Goal: Task Accomplishment & Management: Manage account settings

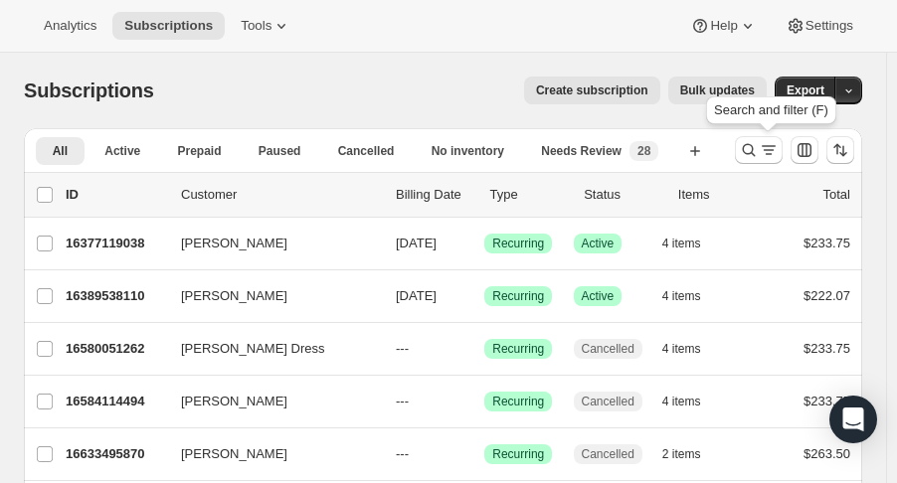
click at [758, 158] on icon "Search and filter results" at bounding box center [749, 150] width 20 height 20
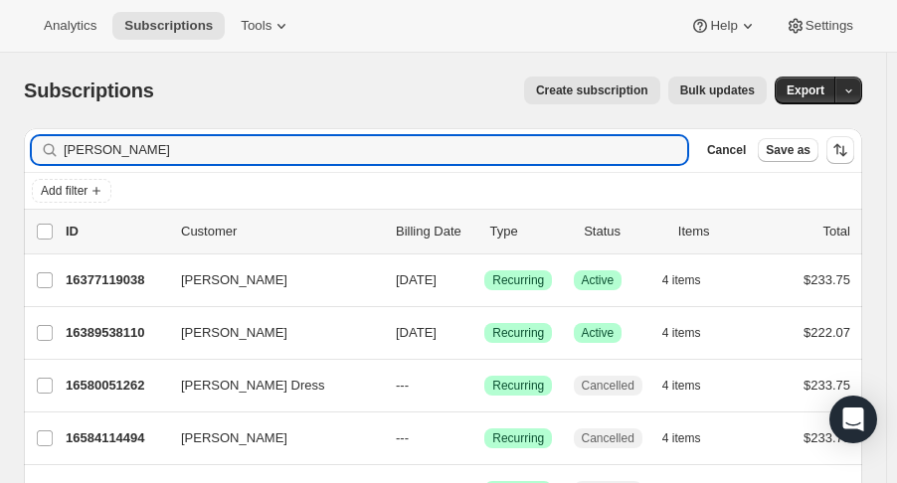
drag, startPoint x: 18, startPoint y: 155, endPoint x: -107, endPoint y: 177, distance: 127.2
click at [0, 177] on html "Analytics Subscriptions Tools Help Settings Skip to content Subscriptions. This…" at bounding box center [448, 241] width 897 height 483
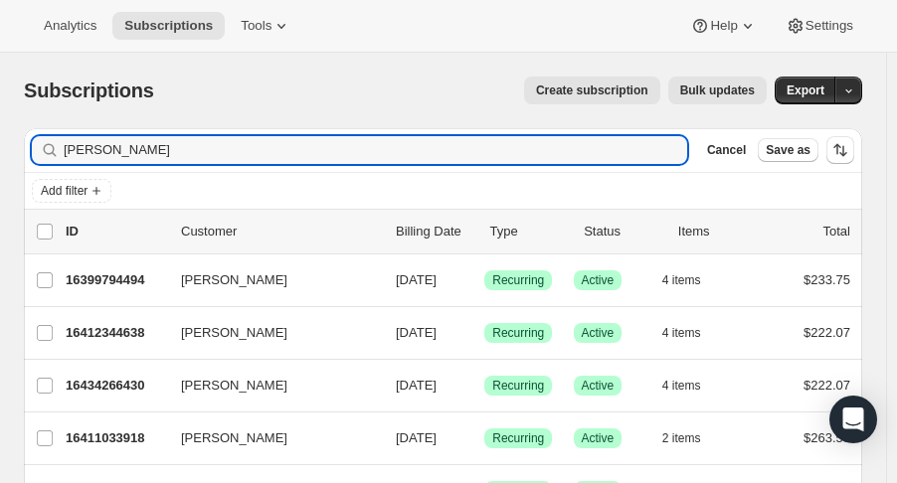
type input "[PERSON_NAME]"
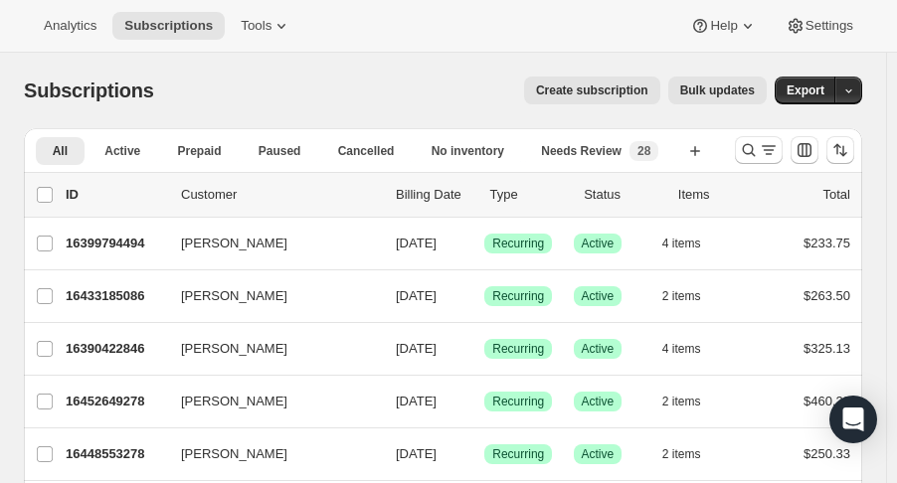
click at [756, 150] on icon "Search and filter results" at bounding box center [749, 150] width 20 height 20
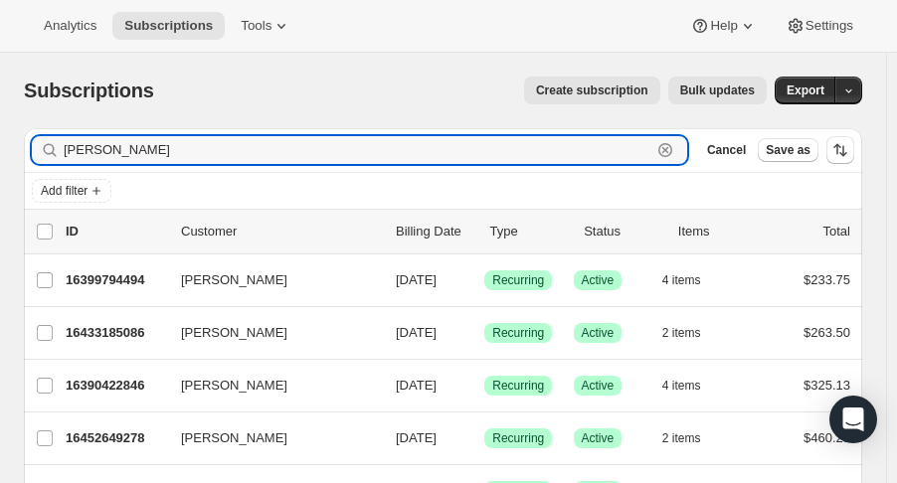
drag, startPoint x: 136, startPoint y: 156, endPoint x: -171, endPoint y: 157, distance: 307.3
click at [0, 157] on html "Analytics Subscriptions Tools Help Settings Skip to content Subscriptions. This…" at bounding box center [448, 241] width 897 height 483
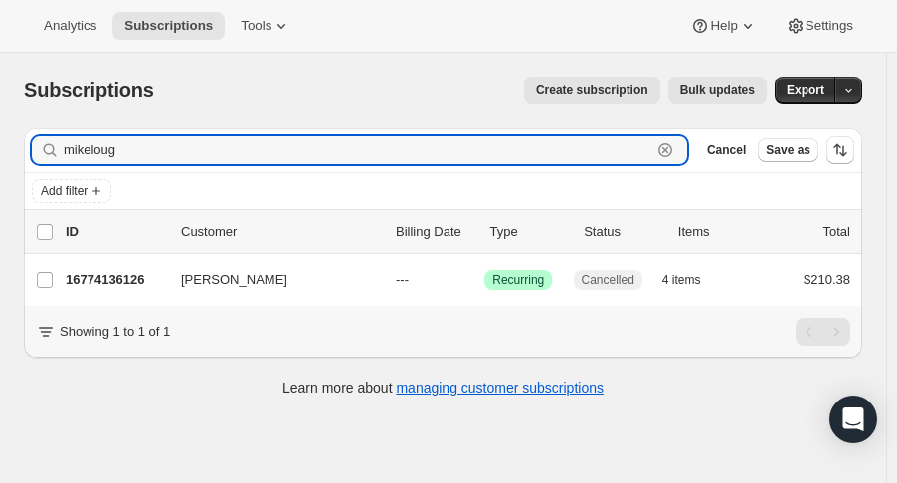
type input "mikeloug"
click at [85, 277] on p "16774136126" at bounding box center [115, 280] width 99 height 20
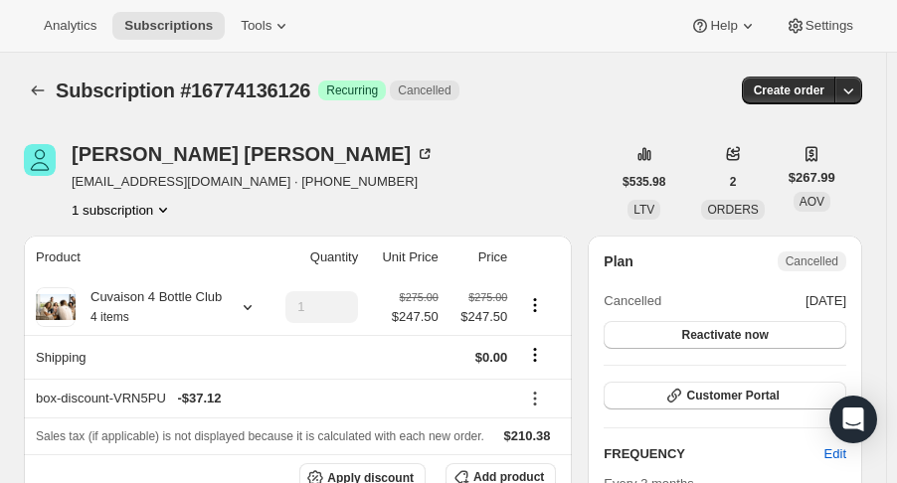
drag, startPoint x: 778, startPoint y: 341, endPoint x: 806, endPoint y: 323, distance: 33.1
click at [806, 323] on button "Reactivate now" at bounding box center [725, 335] width 243 height 28
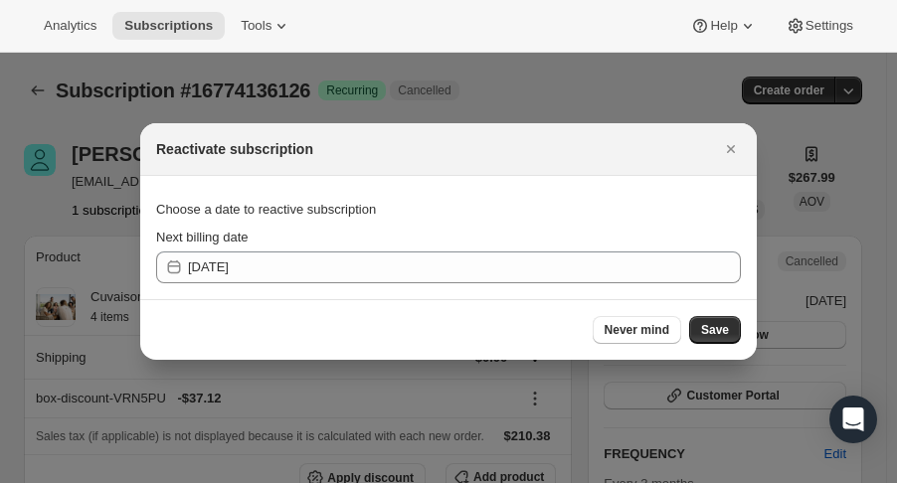
click at [706, 333] on span "Save" at bounding box center [715, 330] width 28 height 16
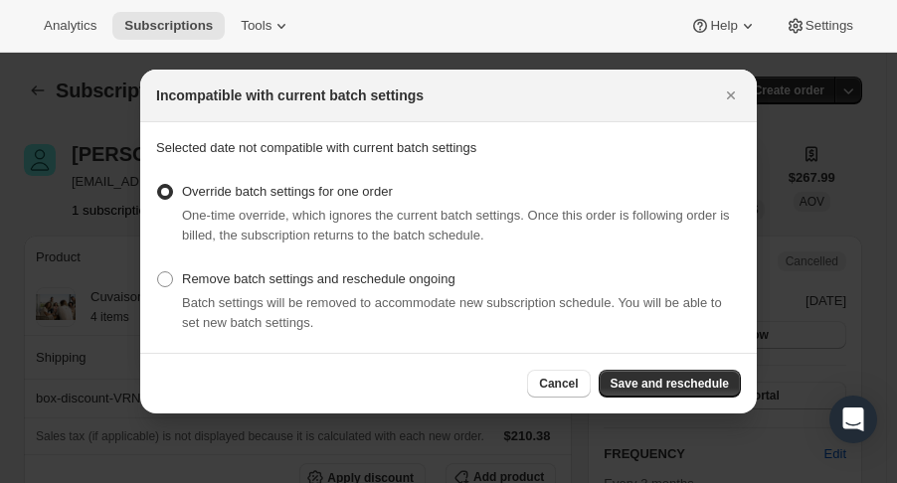
click at [673, 373] on button "Save and reschedule" at bounding box center [670, 384] width 142 height 28
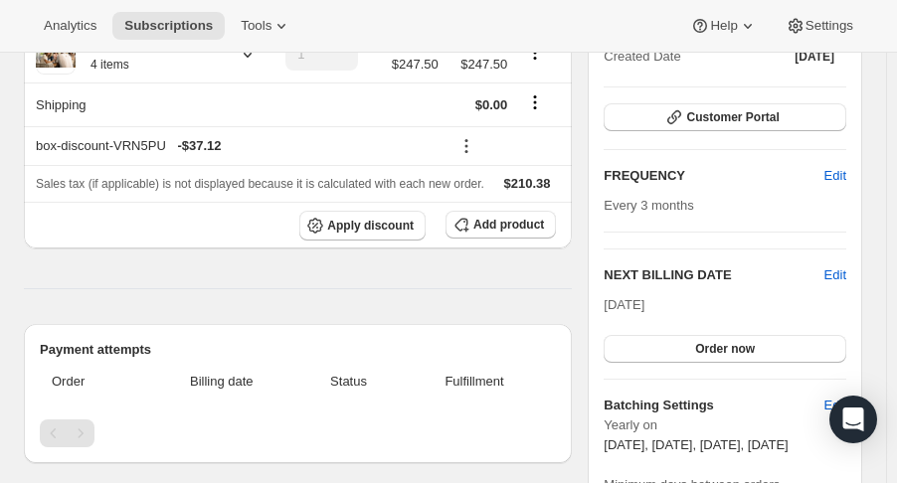
scroll to position [359, 0]
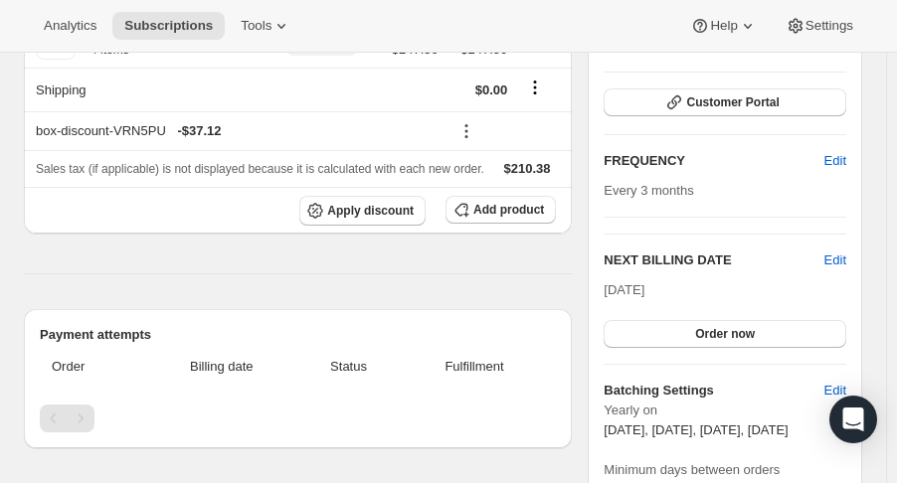
click at [843, 251] on span "Edit" at bounding box center [835, 261] width 22 height 20
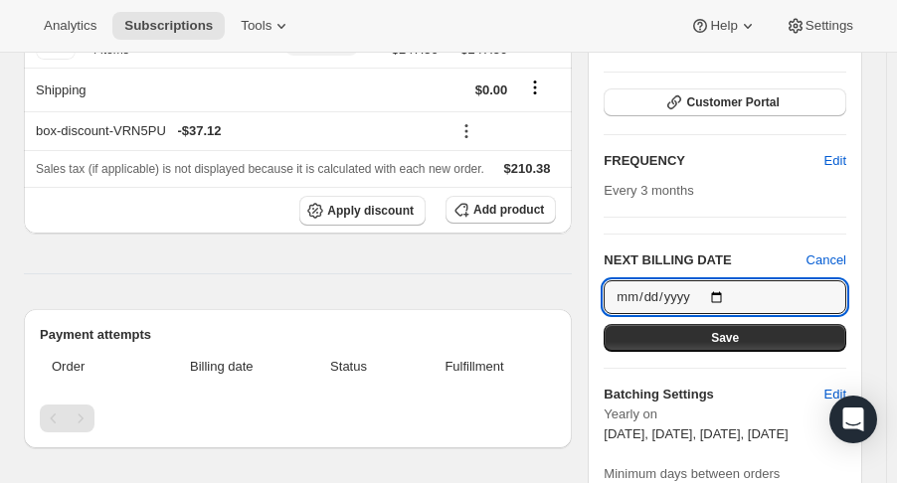
click at [722, 295] on input "2025-10-14" at bounding box center [725, 297] width 243 height 34
type input "2025-11-07"
click at [763, 340] on button "Save" at bounding box center [725, 338] width 243 height 28
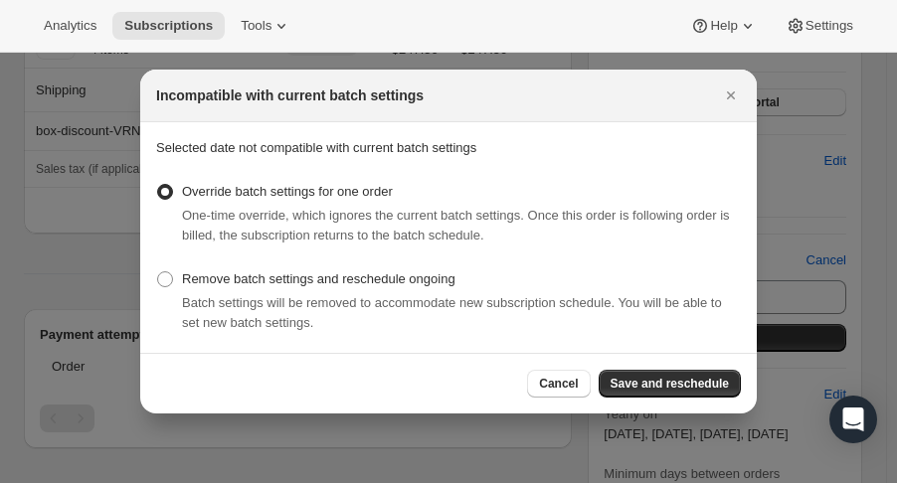
click at [680, 383] on span "Save and reschedule" at bounding box center [670, 384] width 118 height 16
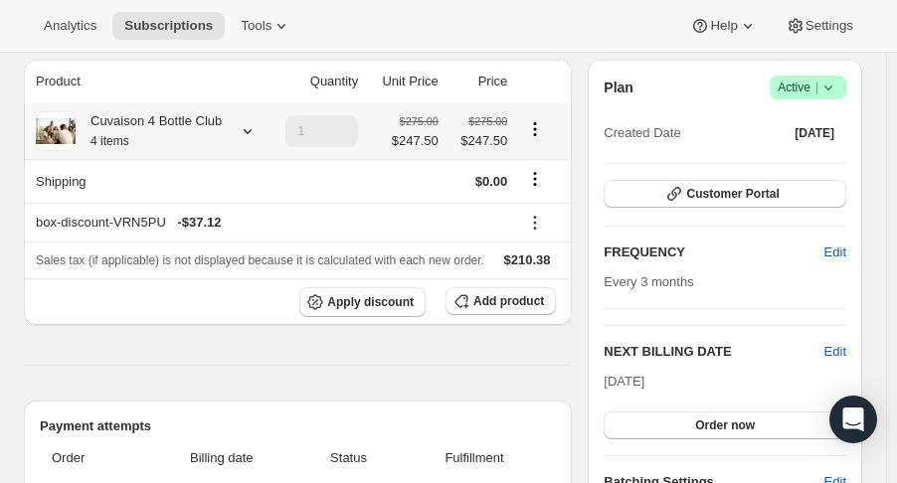
click at [544, 122] on icon "Product actions" at bounding box center [535, 129] width 20 height 20
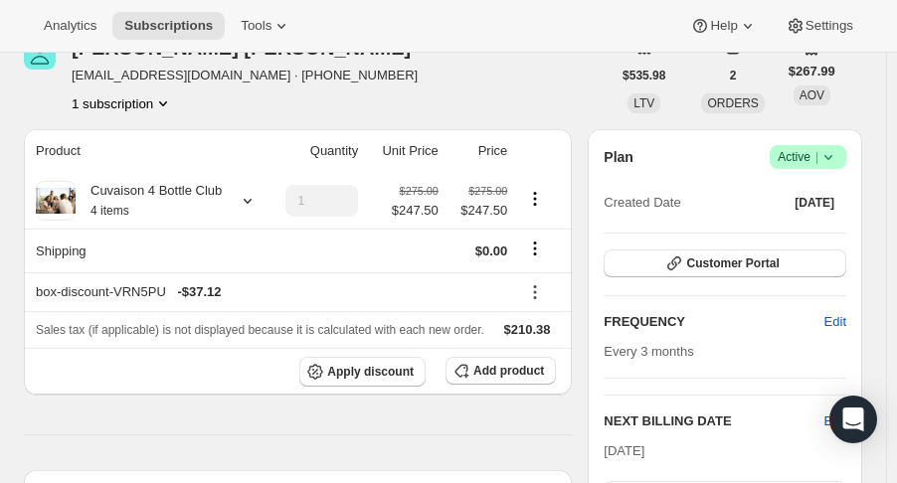
scroll to position [284, 0]
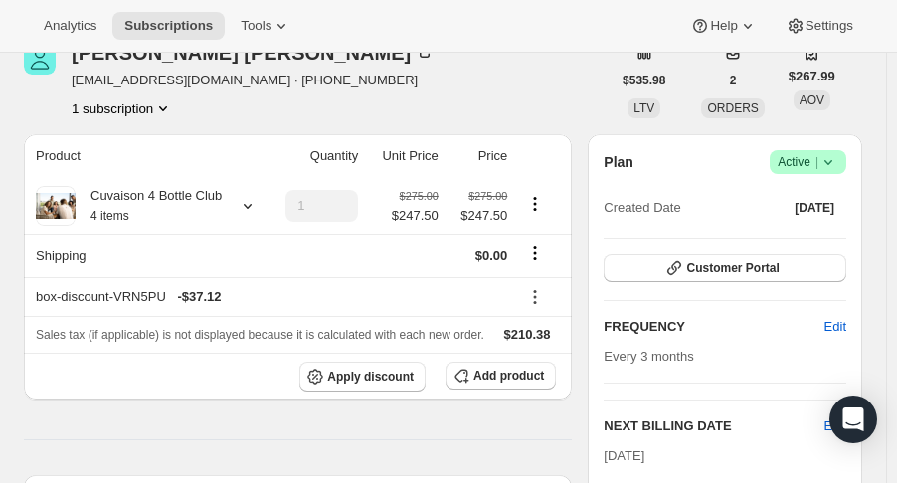
click at [813, 13] on button "Settings" at bounding box center [819, 26] width 91 height 28
